Goal: Information Seeking & Learning: Learn about a topic

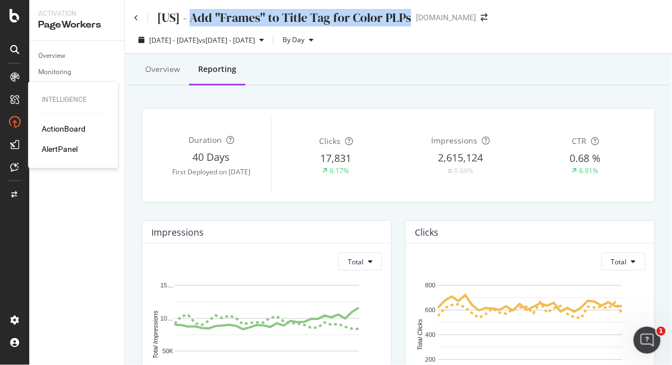
click at [55, 130] on div "ActionBoard" at bounding box center [64, 128] width 44 height 11
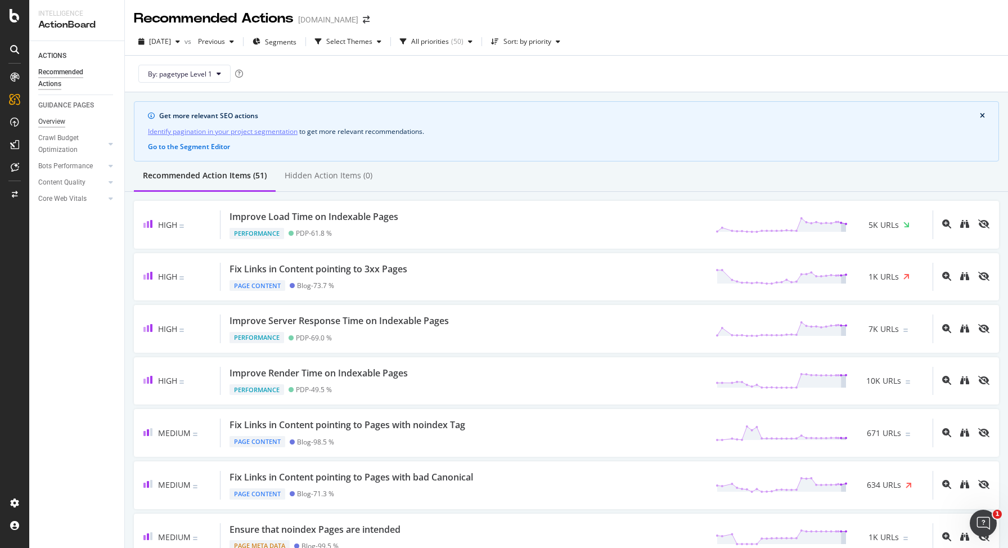
click at [59, 123] on div "Overview" at bounding box center [51, 122] width 27 height 12
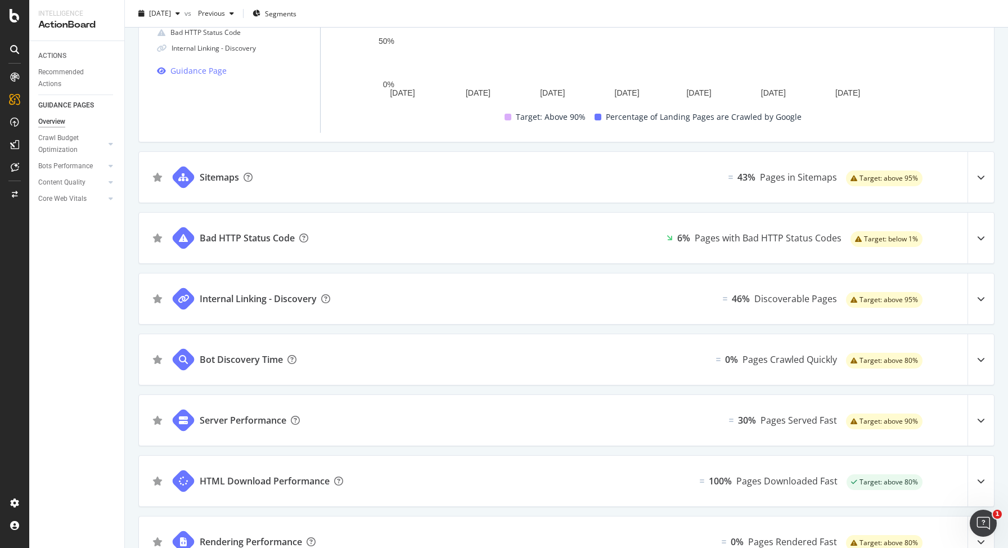
scroll to position [133, 0]
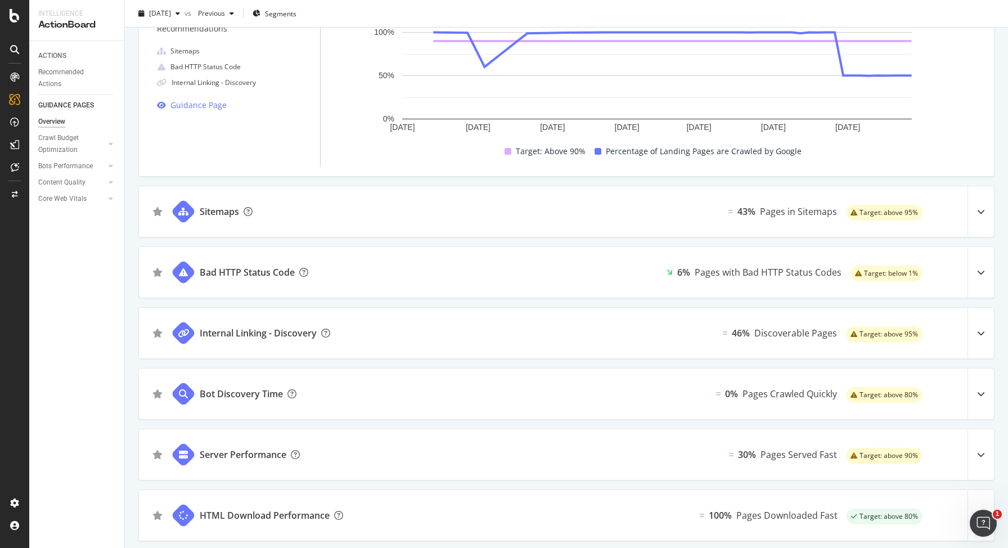
click at [671, 211] on icon at bounding box center [981, 212] width 8 height 8
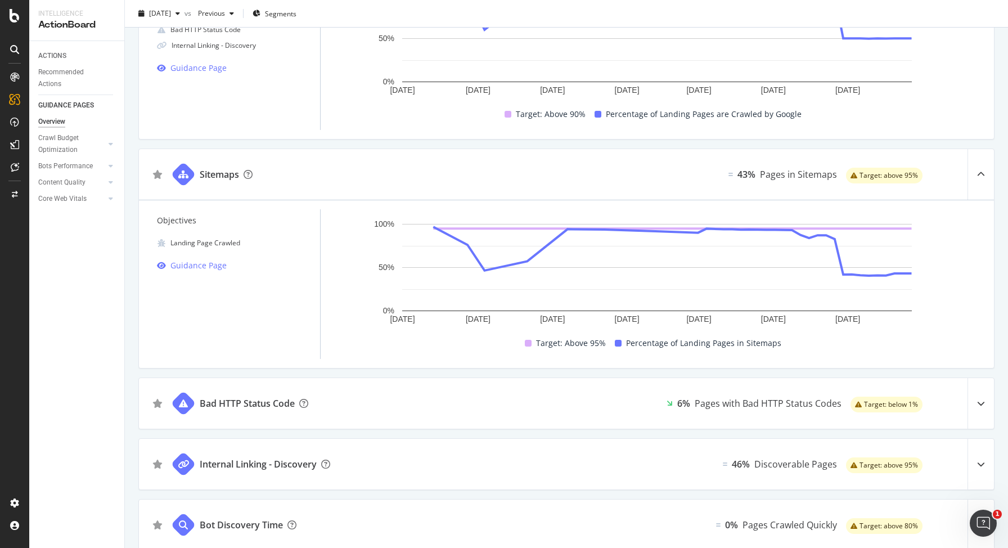
scroll to position [178, 0]
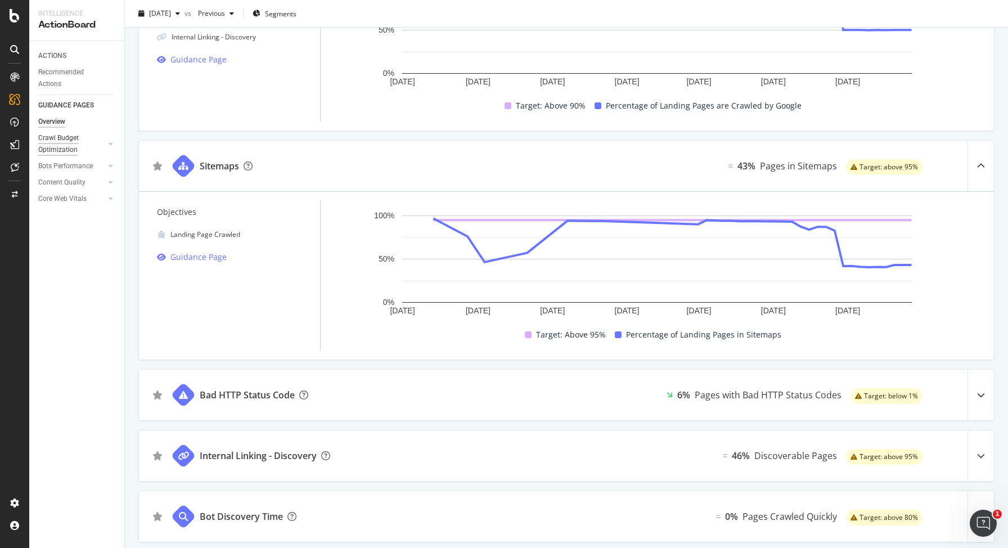
click at [55, 139] on div "Crawl Budget Optimization" at bounding box center [67, 144] width 59 height 24
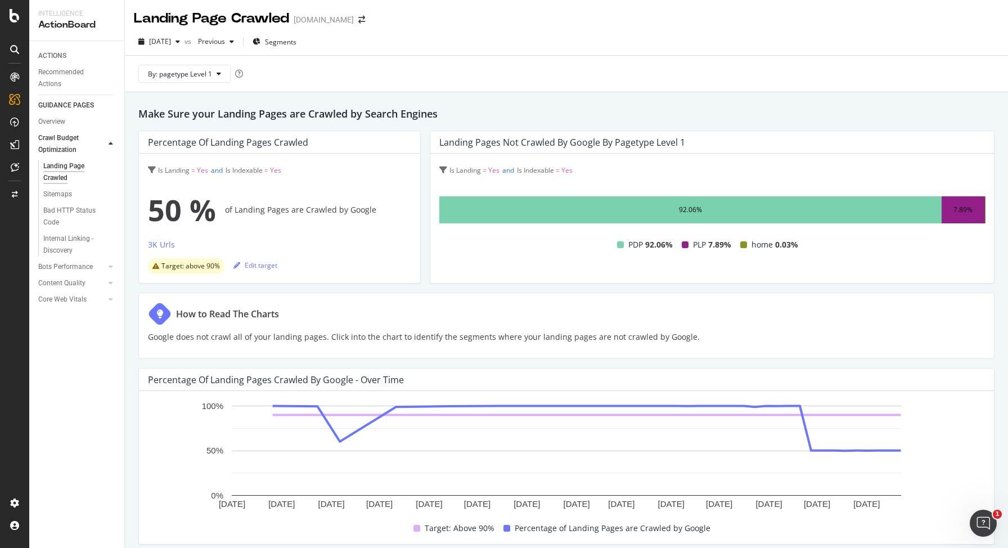
click at [671, 208] on div "92.06%" at bounding box center [690, 210] width 23 height 14
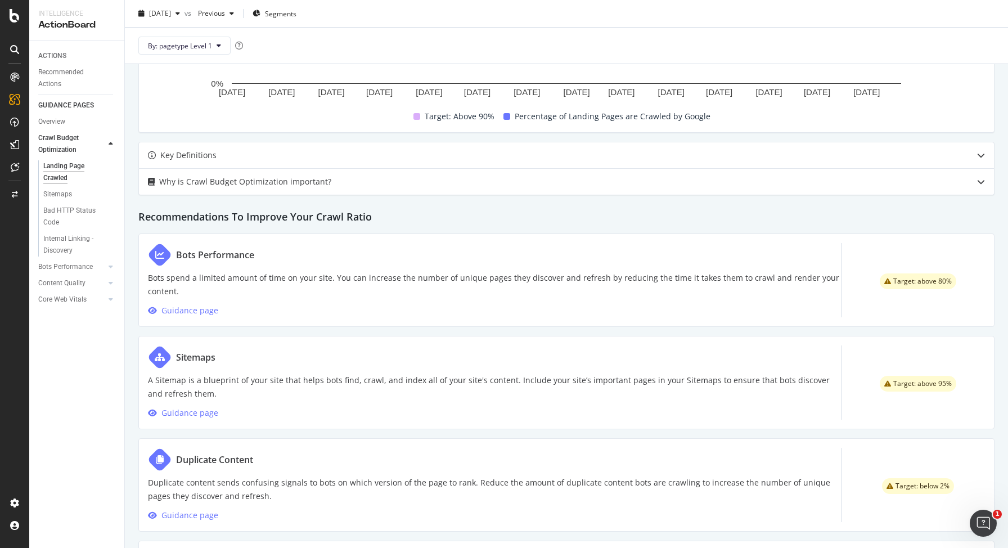
scroll to position [521, 0]
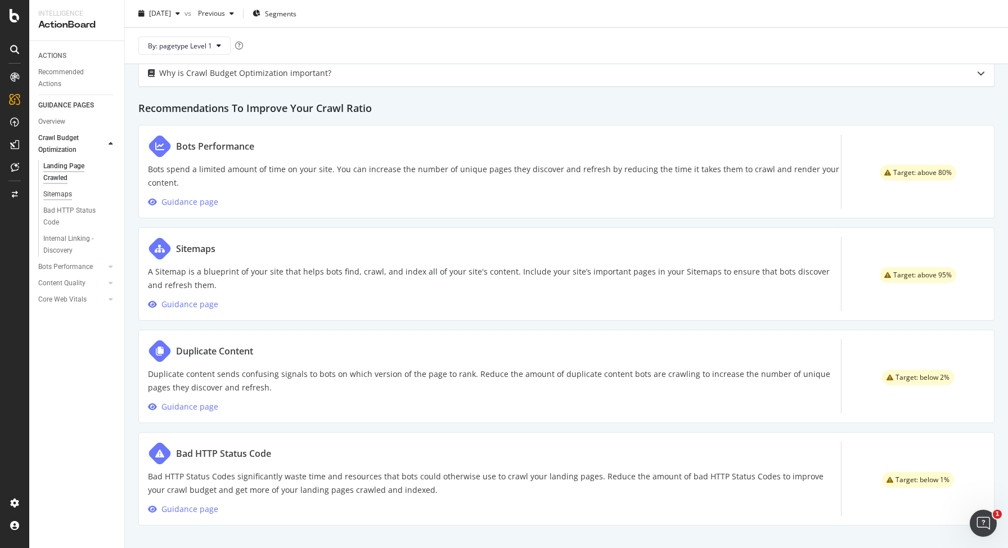
click at [61, 194] on div "Sitemaps" at bounding box center [57, 194] width 29 height 12
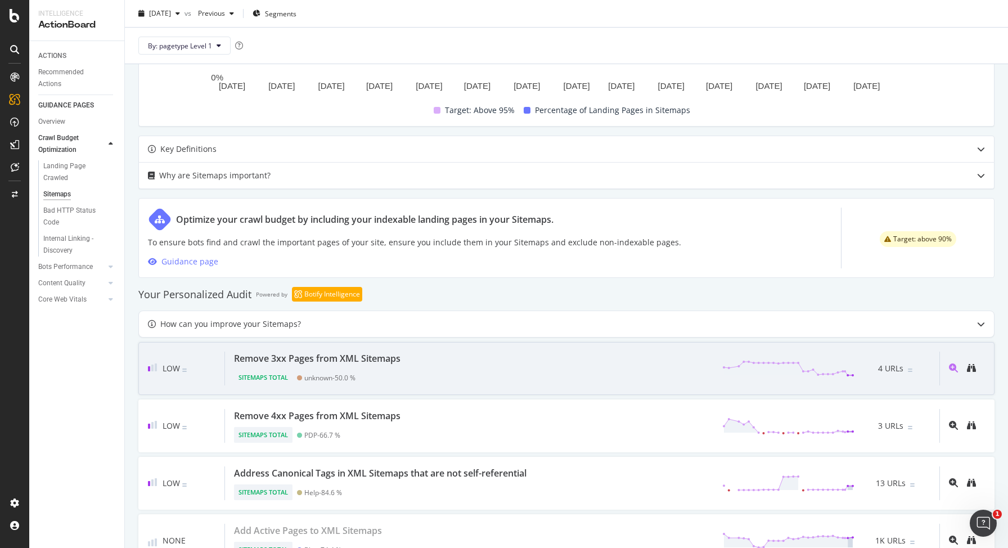
scroll to position [474, 0]
